Goal: Navigation & Orientation: Find specific page/section

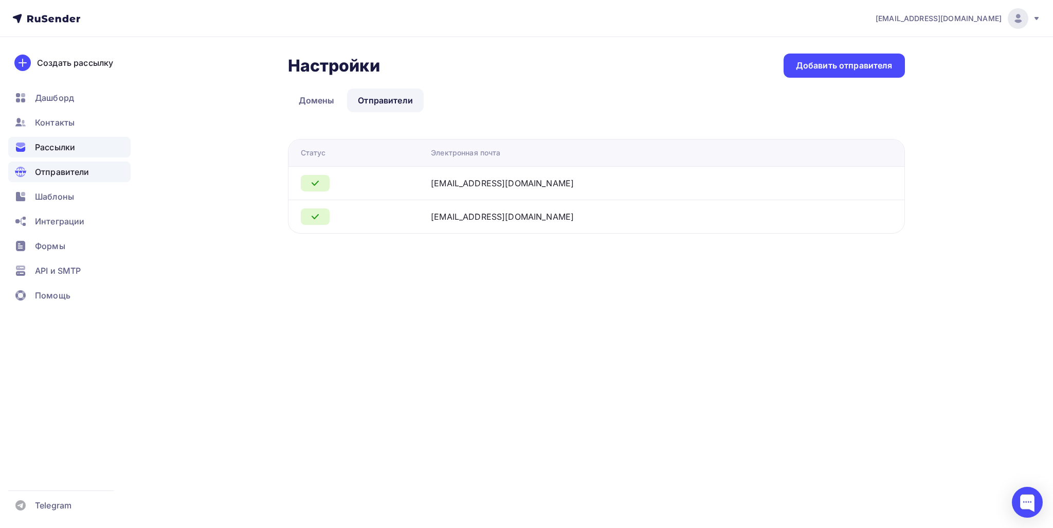
click at [66, 145] on span "Рассылки" at bounding box center [55, 147] width 40 height 12
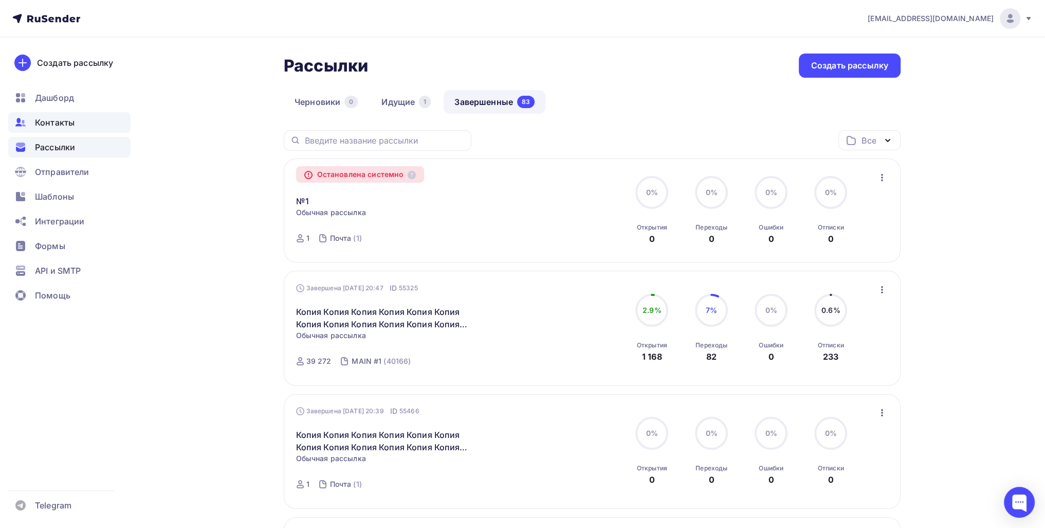
click at [70, 127] on span "Контакты" at bounding box center [55, 122] width 40 height 12
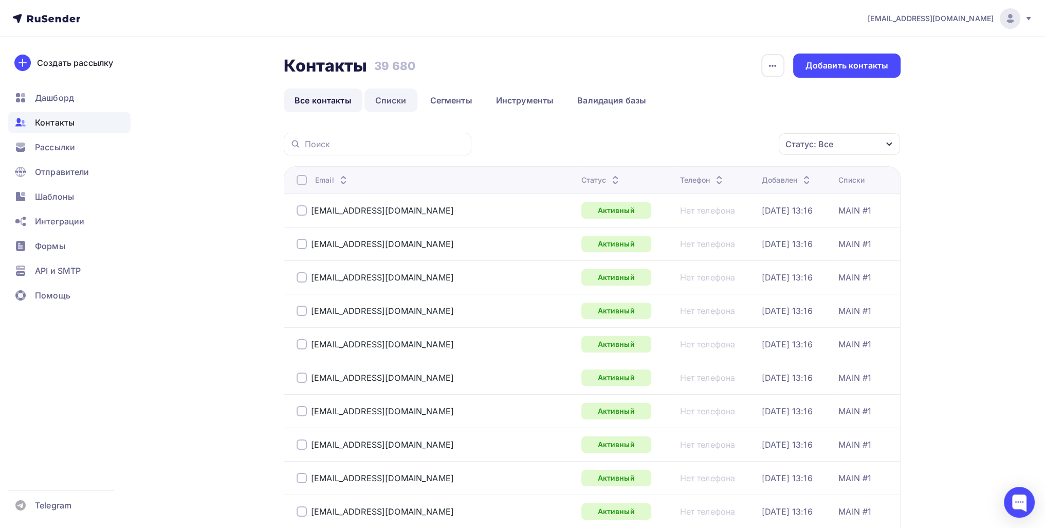
click at [376, 104] on link "Списки" at bounding box center [391, 100] width 53 height 24
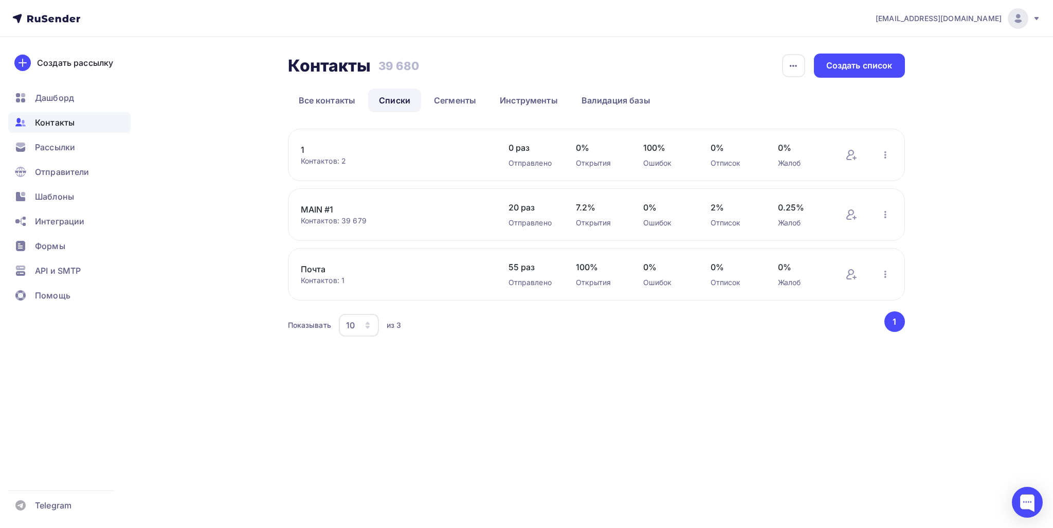
click at [311, 211] on link "MAIN #1" at bounding box center [388, 209] width 175 height 12
